Goal: Navigation & Orientation: Find specific page/section

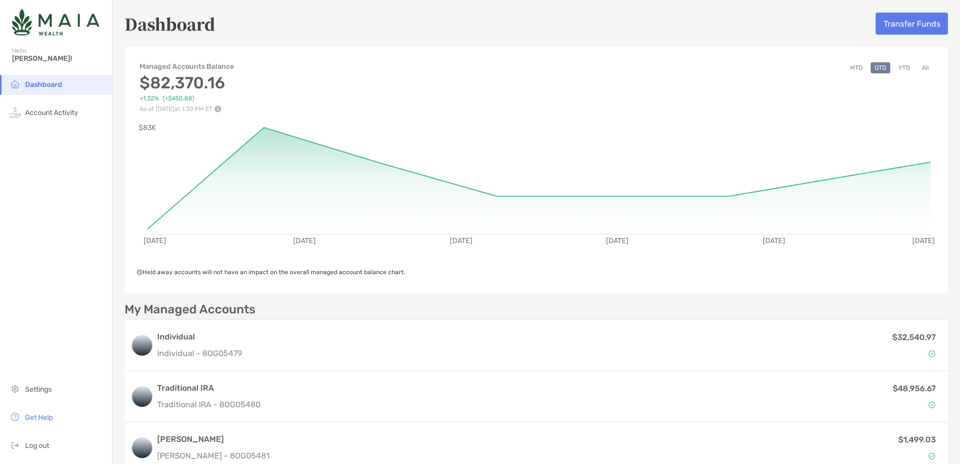
click at [918, 70] on button "All" at bounding box center [925, 67] width 15 height 11
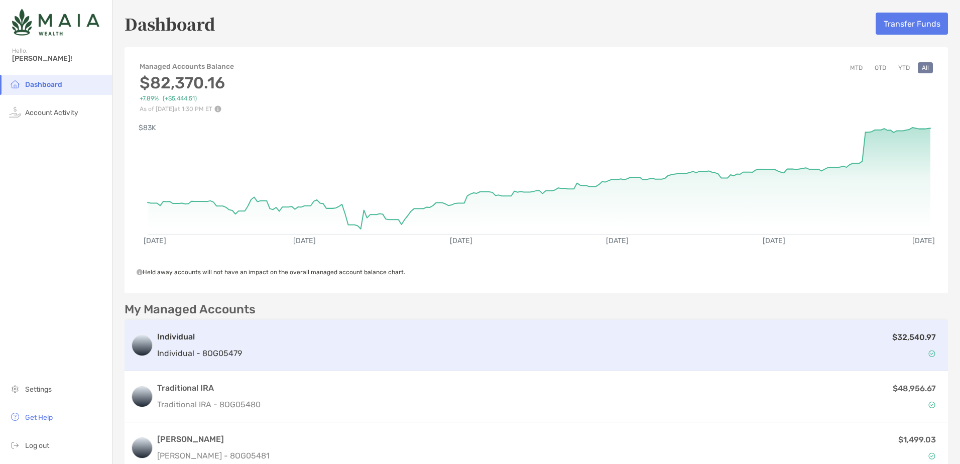
click at [892, 333] on p "$32,540.97" at bounding box center [914, 337] width 44 height 13
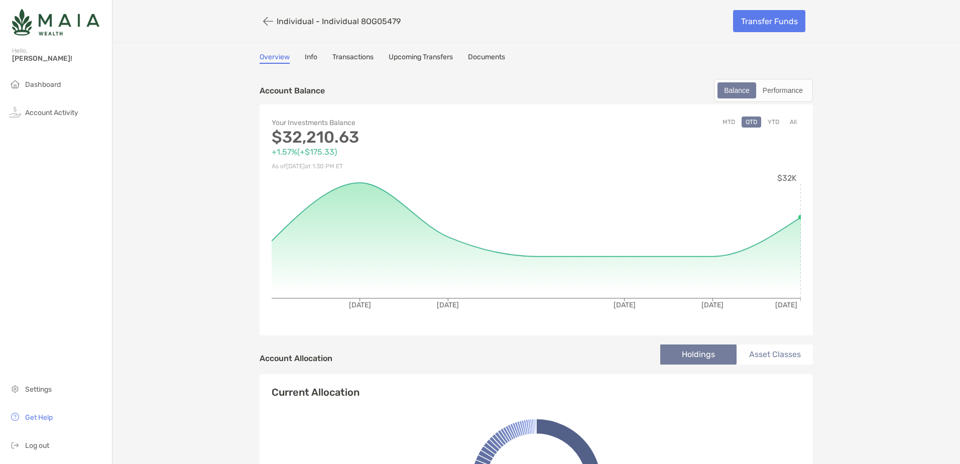
click at [792, 118] on button "All" at bounding box center [793, 122] width 15 height 11
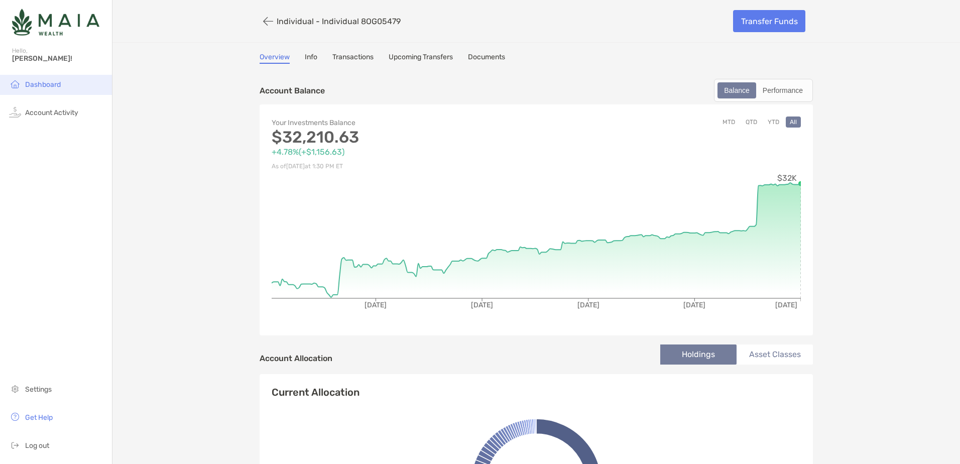
click at [56, 90] on li "Dashboard" at bounding box center [56, 85] width 112 height 20
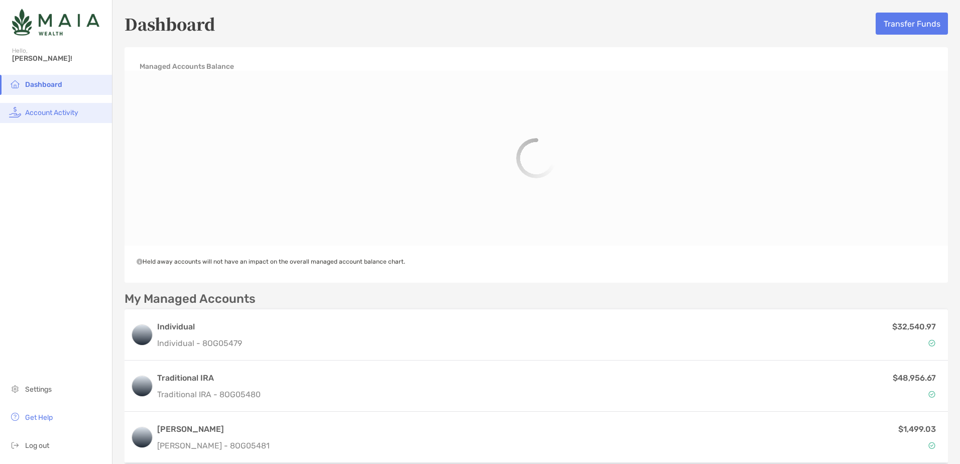
click at [39, 109] on span "Account Activity" at bounding box center [51, 112] width 53 height 9
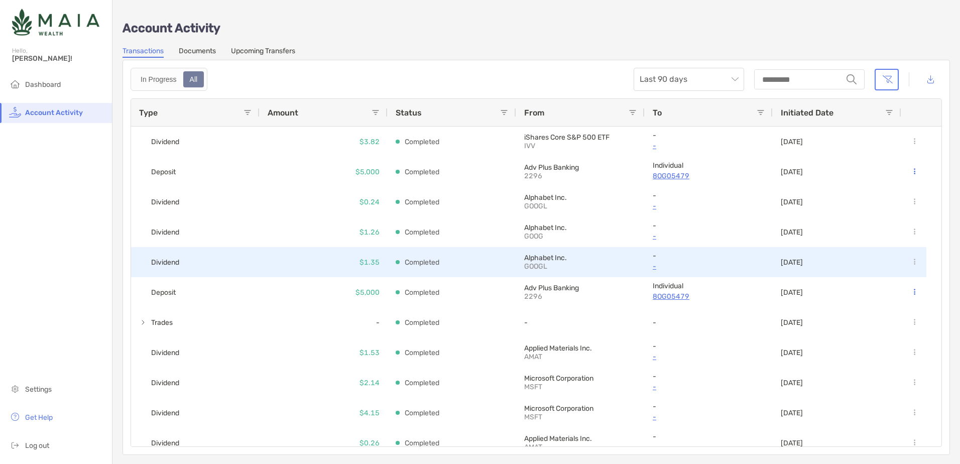
scroll to position [1205, 0]
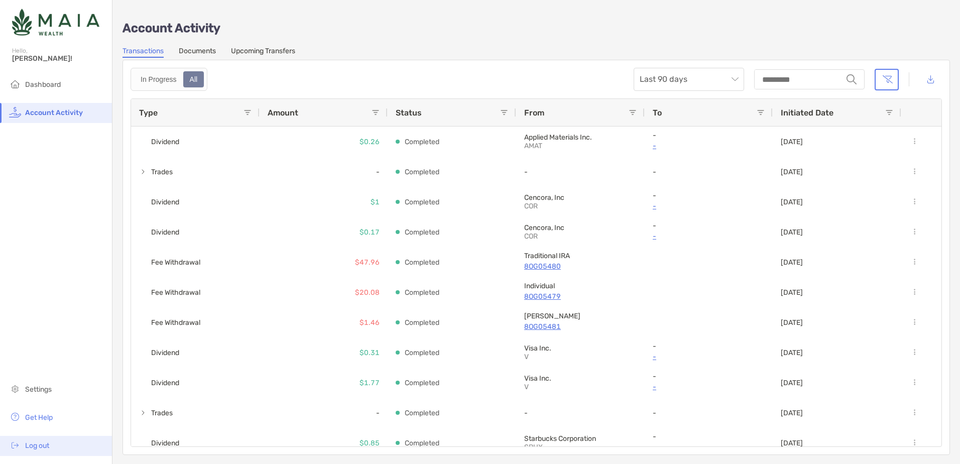
click at [44, 452] on li "Log out" at bounding box center [56, 446] width 112 height 20
